Goal: Book appointment/travel/reservation

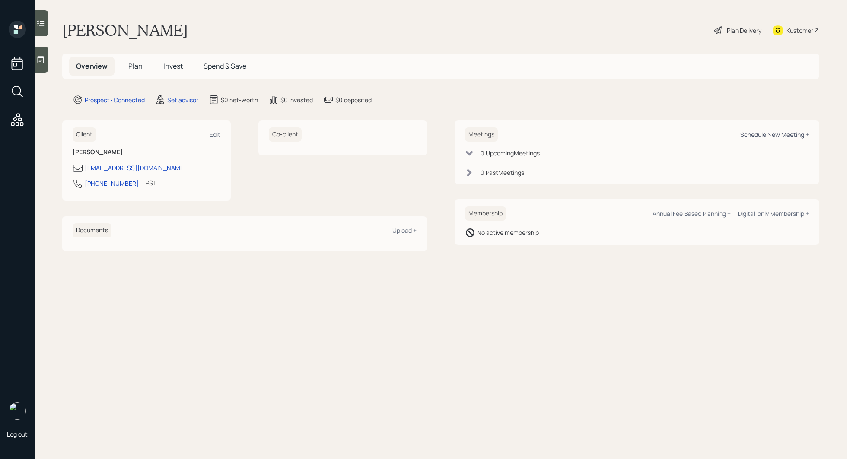
click at [749, 133] on div "Schedule New Meeting +" at bounding box center [774, 134] width 69 height 8
select select "round-robin"
